Goal: Entertainment & Leisure: Consume media (video, audio)

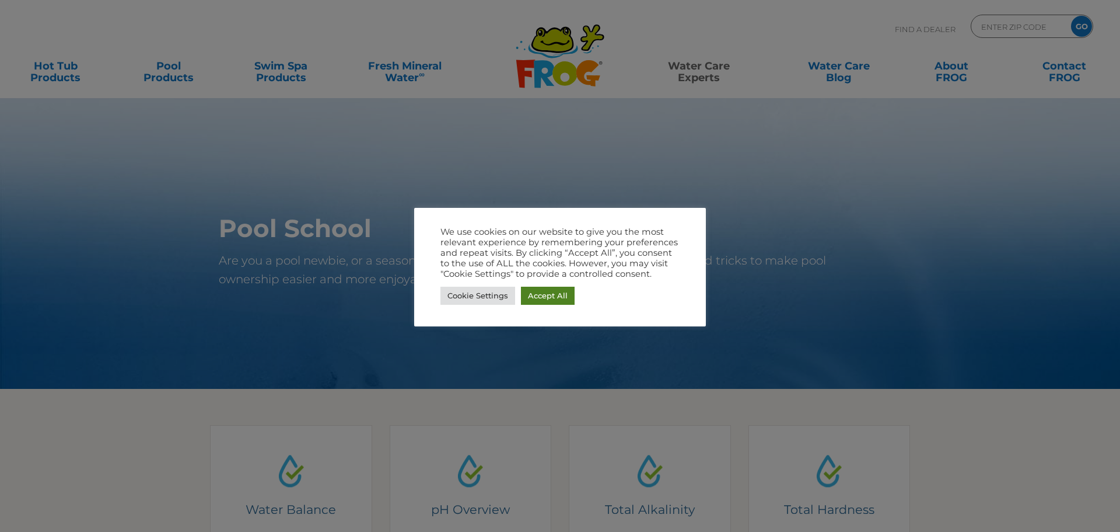
click at [551, 298] on link "Accept All" at bounding box center [548, 295] width 54 height 18
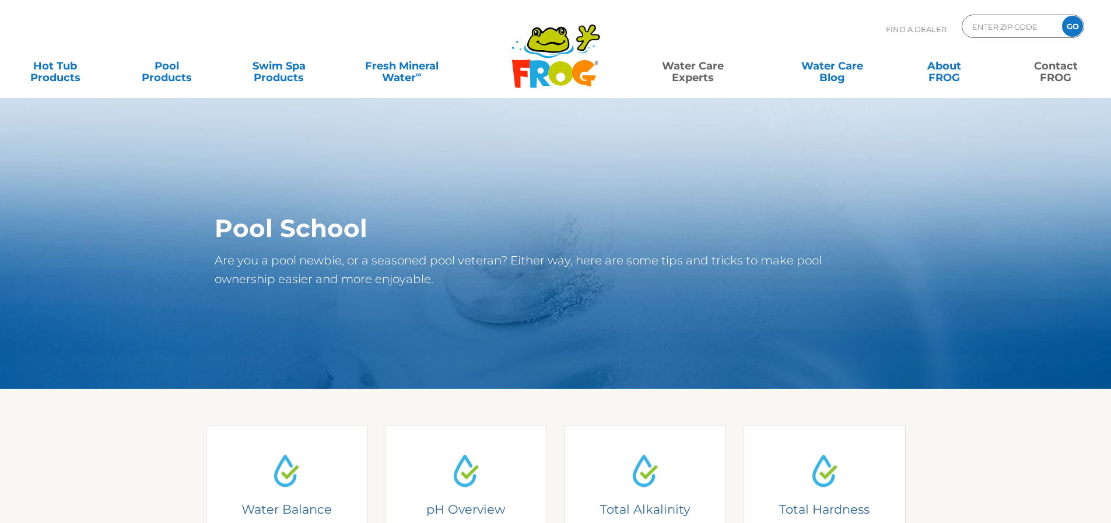
click at [1057, 71] on link "Contact FROG" at bounding box center [1056, 65] width 87 height 23
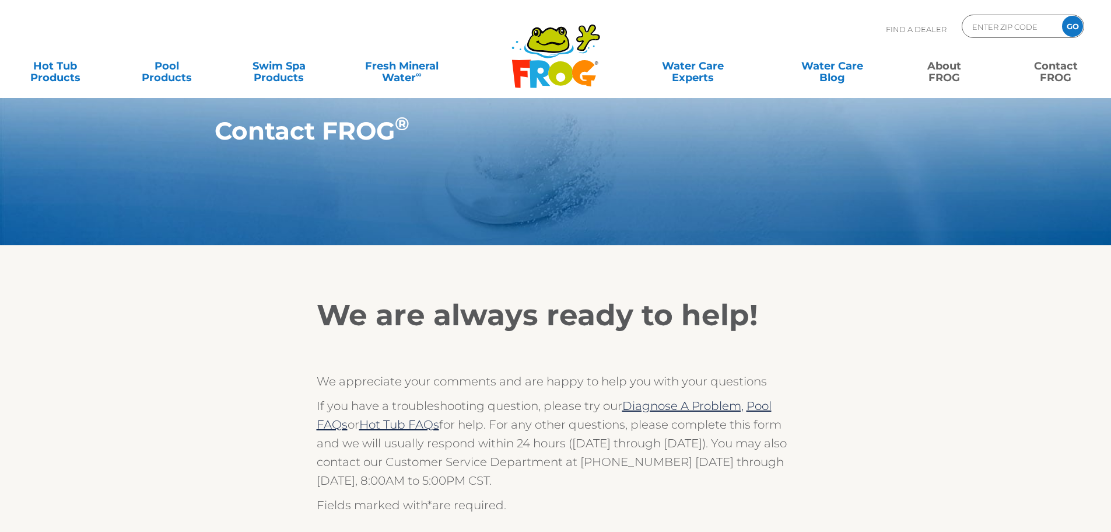
click at [945, 66] on link "About FROG" at bounding box center [944, 65] width 87 height 23
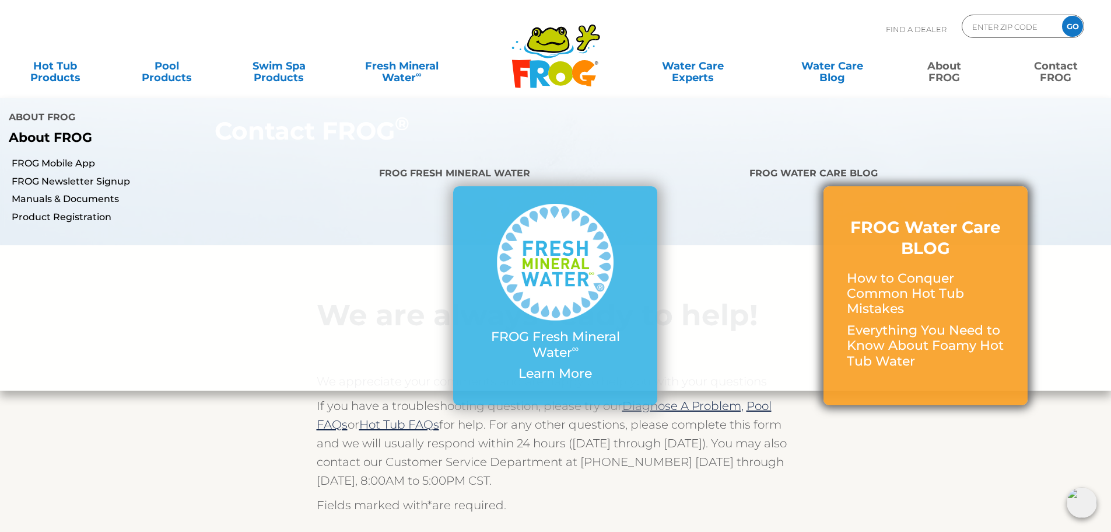
click at [957, 216] on h3 "FROG Water Care BLOG" at bounding box center [926, 237] width 158 height 43
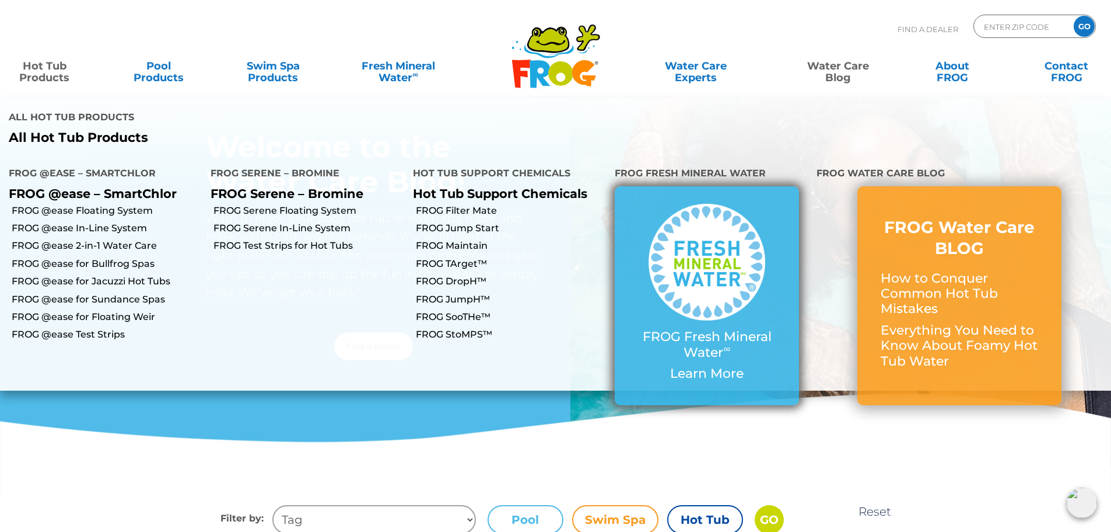
click at [704, 225] on img at bounding box center [707, 262] width 117 height 117
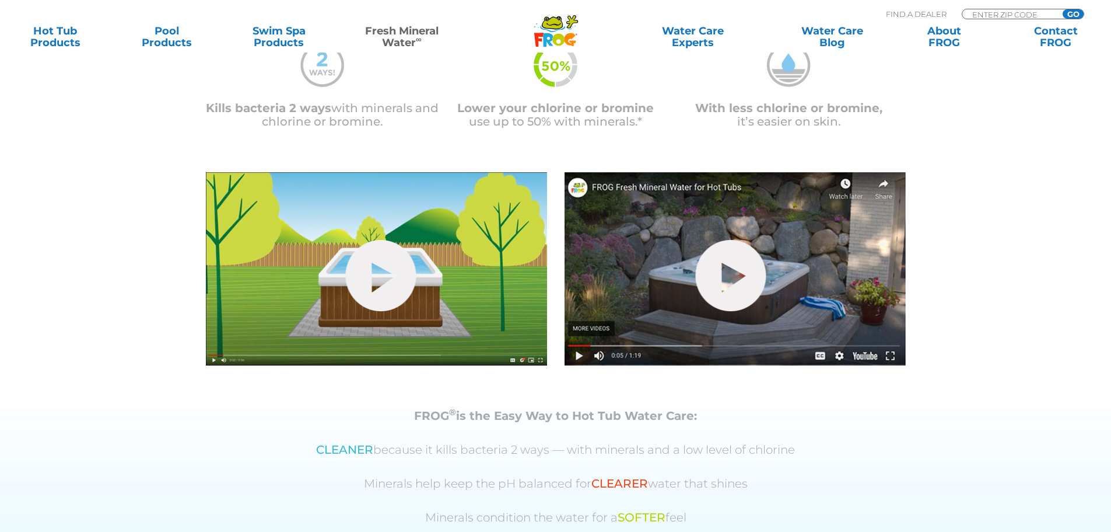
scroll to position [350, 0]
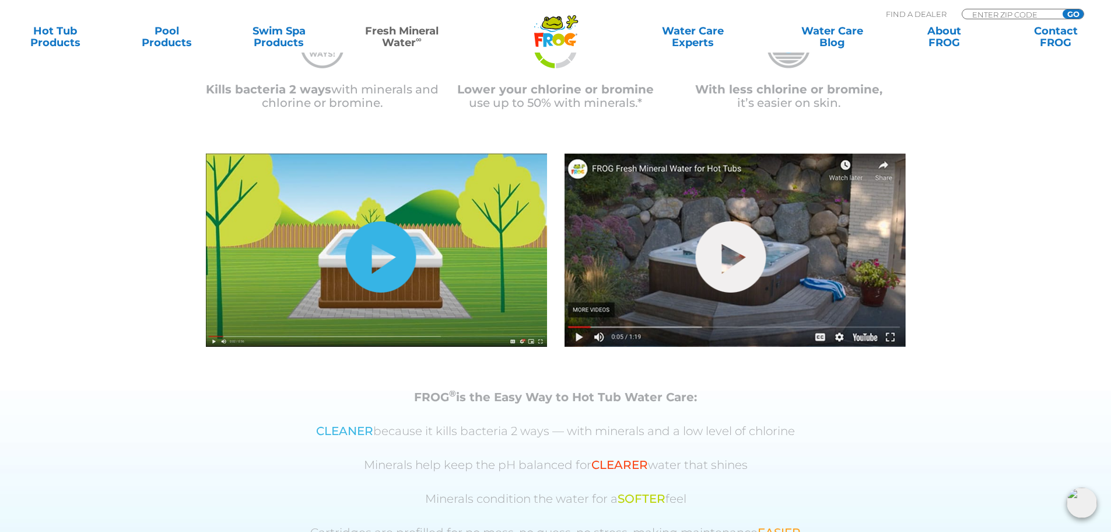
click at [376, 269] on link "hide-me" at bounding box center [380, 256] width 71 height 71
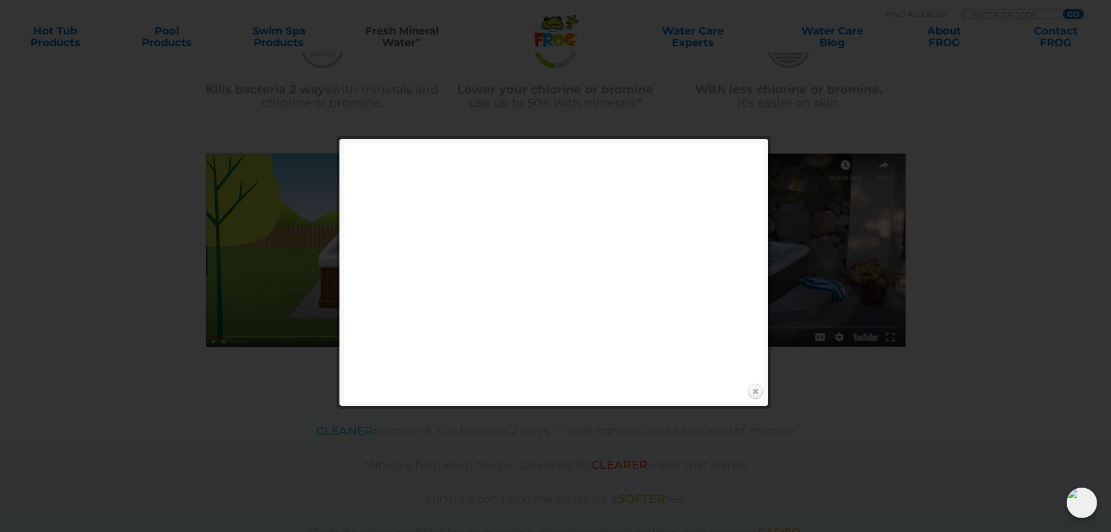
click at [756, 390] on link "Close" at bounding box center [756, 392] width 18 height 18
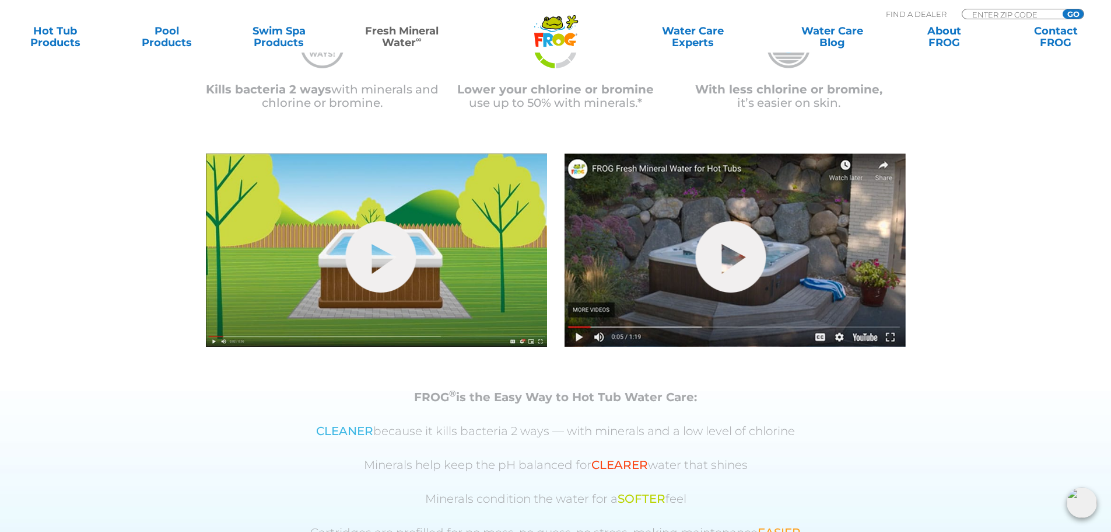
click at [792, 289] on img at bounding box center [735, 249] width 341 height 193
click at [746, 275] on link "hide-me" at bounding box center [730, 256] width 71 height 71
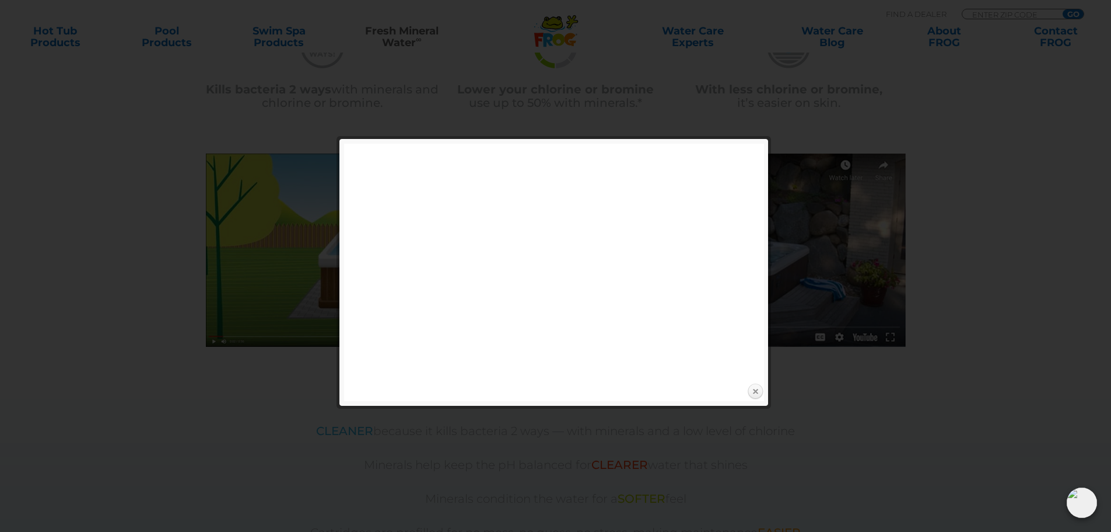
click at [758, 391] on link "Close" at bounding box center [756, 392] width 18 height 18
